Goal: Task Accomplishment & Management: Manage account settings

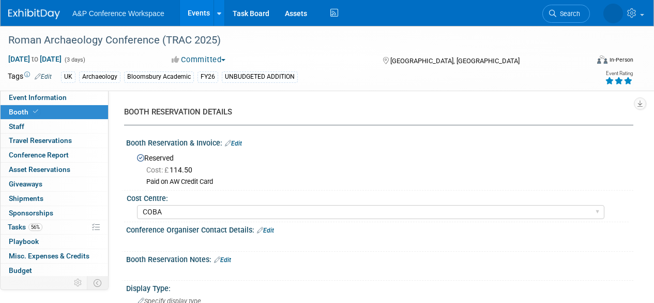
select select "COBA"
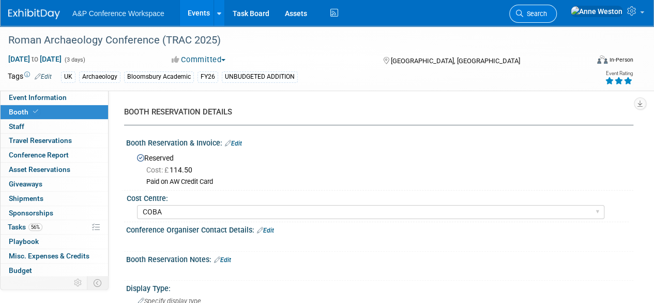
click at [547, 11] on span "Search" at bounding box center [536, 14] width 24 height 8
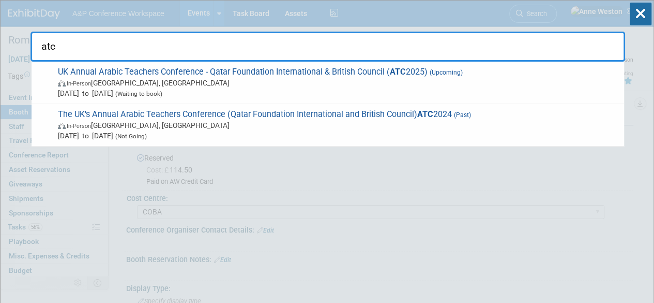
type input "atc"
click at [641, 13] on icon at bounding box center [641, 14] width 22 height 23
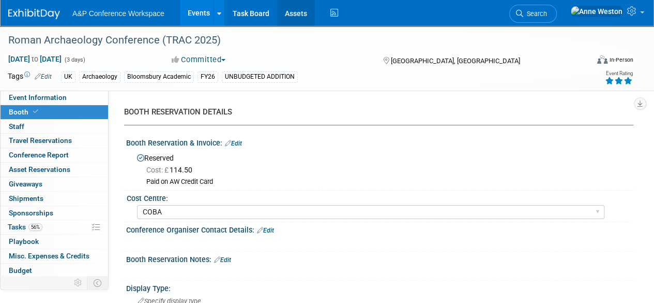
click at [285, 12] on link "Assets" at bounding box center [296, 13] width 38 height 26
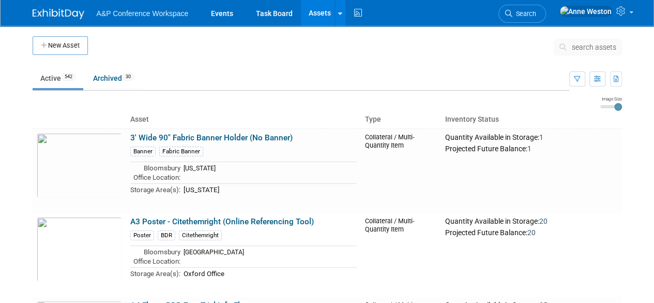
click at [581, 48] on span "search assets" at bounding box center [594, 47] width 44 height 8
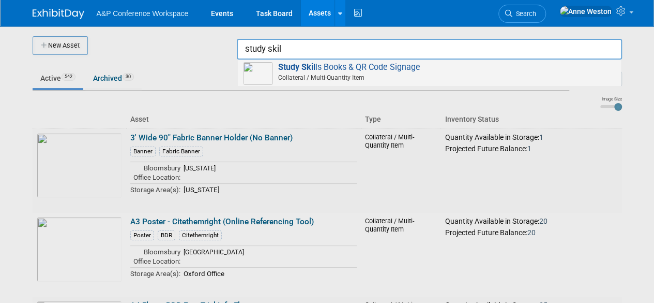
click at [360, 72] on span "Study Skil ls Books & QR Code Signage Collateral / Multi-Quantity Item" at bounding box center [429, 72] width 373 height 21
type input "Study Skills Books & QR Code Signage"
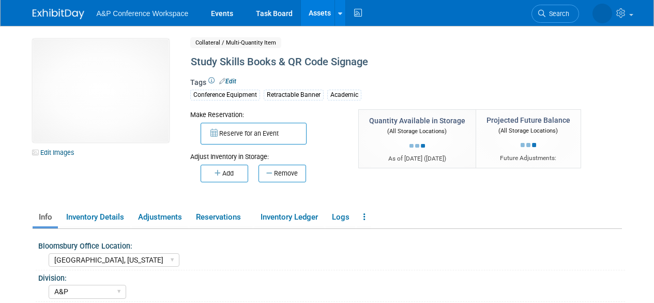
select select "[GEOGRAPHIC_DATA], [US_STATE]"
select select "A&P"
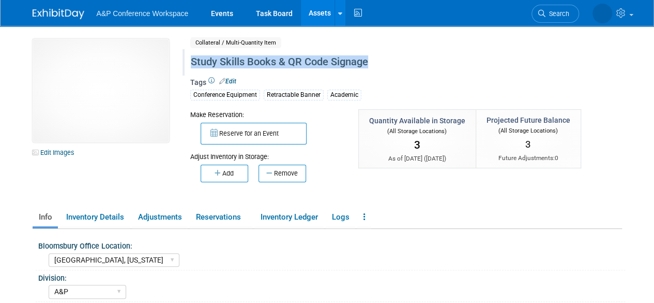
drag, startPoint x: 190, startPoint y: 62, endPoint x: 372, endPoint y: 69, distance: 181.7
click at [372, 69] on div "Study Skills Books & QR Code Signage" at bounding box center [382, 62] width 391 height 19
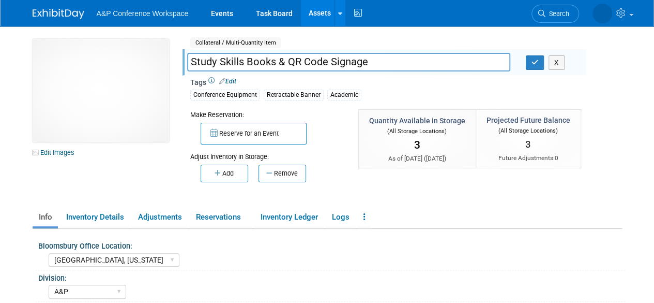
drag, startPoint x: 380, startPoint y: 64, endPoint x: 171, endPoint y: 58, distance: 208.6
click at [171, 58] on div "10031442-10721542-0dea9505-e616-46ab-b963-55ec9014bce3.jpg Edit Images Collater…" at bounding box center [327, 119] width 605 height 161
click at [536, 63] on icon "button" at bounding box center [535, 62] width 7 height 7
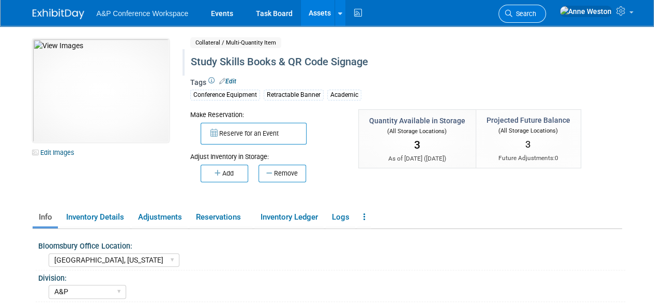
click at [536, 13] on span "Search" at bounding box center [525, 14] width 24 height 8
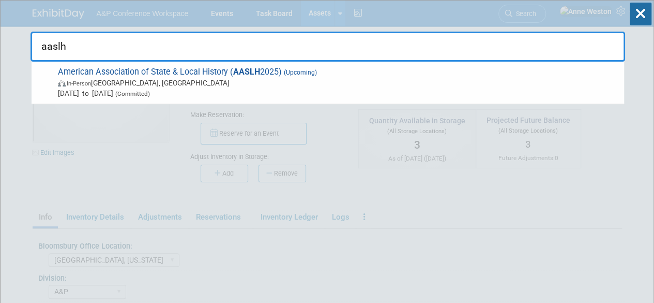
type input "aaslh"
click at [634, 22] on icon at bounding box center [641, 14] width 22 height 23
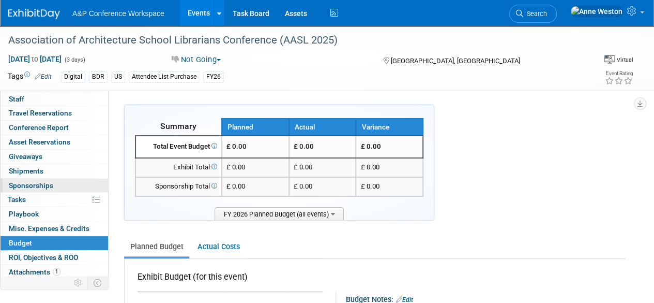
scroll to position [42, 0]
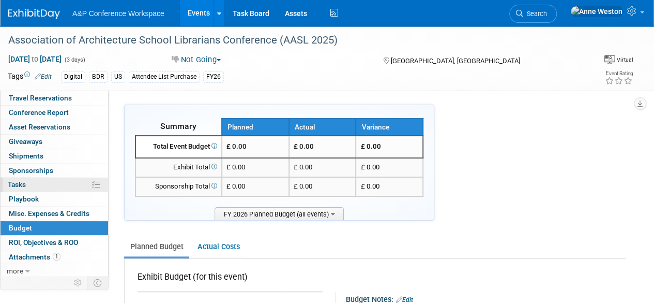
click at [47, 183] on link "0% Tasks 0%" at bounding box center [55, 184] width 108 height 14
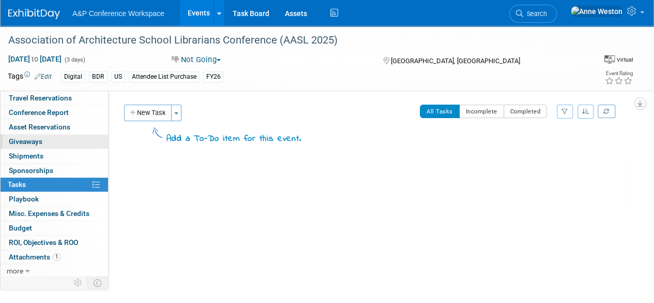
scroll to position [0, 0]
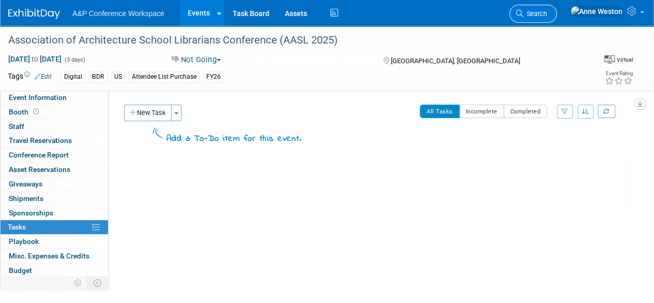
click at [524, 10] on icon at bounding box center [519, 13] width 7 height 7
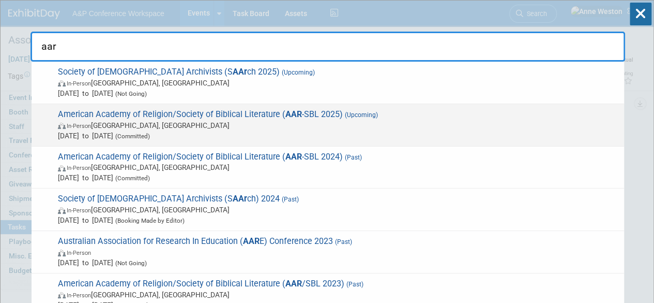
type input "aar"
click at [220, 115] on span "American Academy of Religion/Society of Biblical Literature ( AAR -SBL 2025) (U…" at bounding box center [337, 125] width 564 height 32
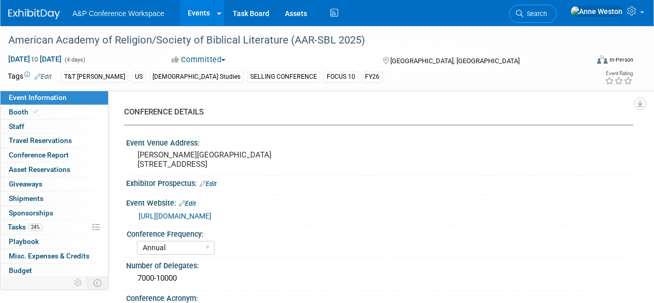
select select "Annual"
select select "Level 1"
select select "In-Person Booth"
select select "[DEMOGRAPHIC_DATA] Studies"
select select "T&T [PERSON_NAME]"
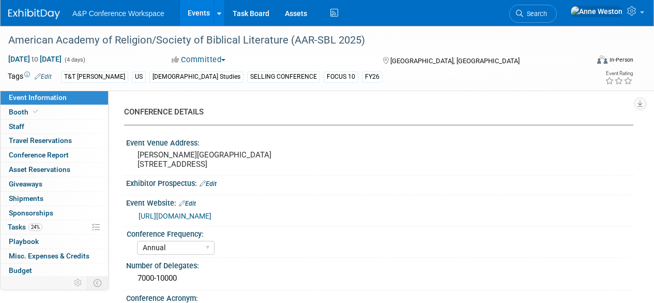
select select "[PERSON_NAME]"
select select "Networking/Commissioning"
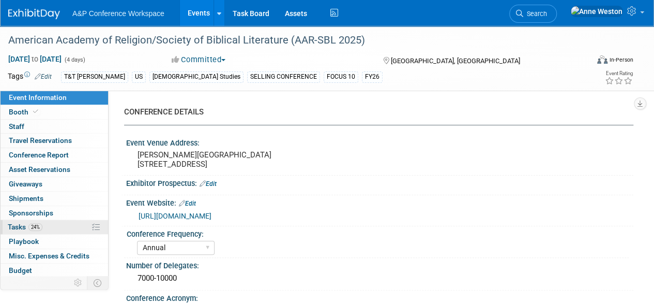
click at [38, 227] on span "24%" at bounding box center [35, 227] width 14 height 8
